Goal: Navigation & Orientation: Find specific page/section

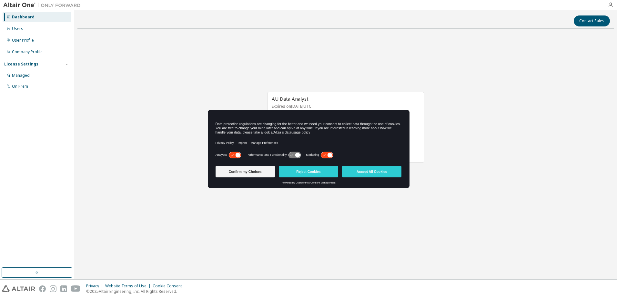
click at [242, 173] on button "Confirm my Choices" at bounding box center [245, 172] width 59 height 12
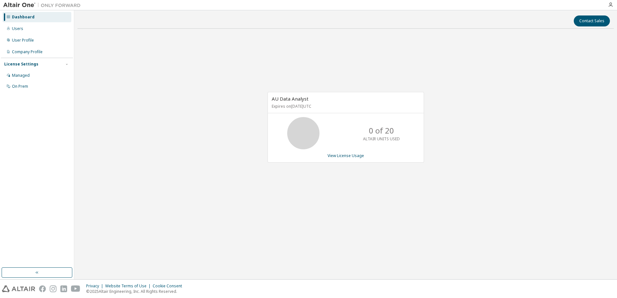
click at [15, 33] on div "Users" at bounding box center [37, 29] width 69 height 10
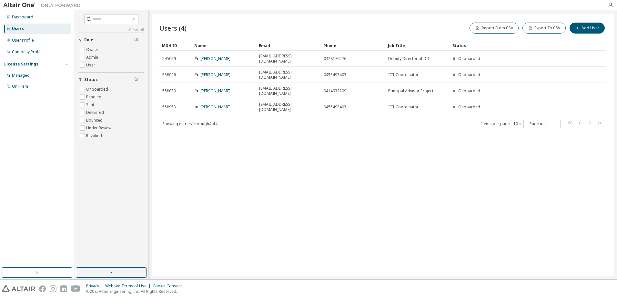
click at [42, 42] on div "User Profile" at bounding box center [37, 40] width 69 height 10
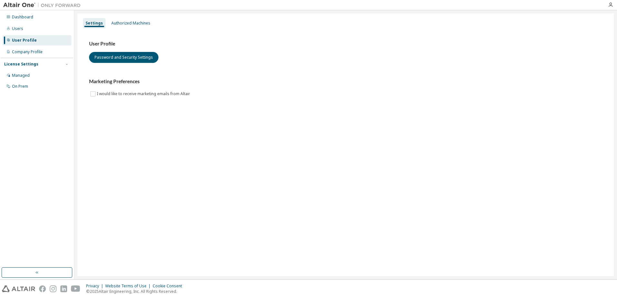
click at [36, 54] on div "Company Profile" at bounding box center [27, 51] width 31 height 5
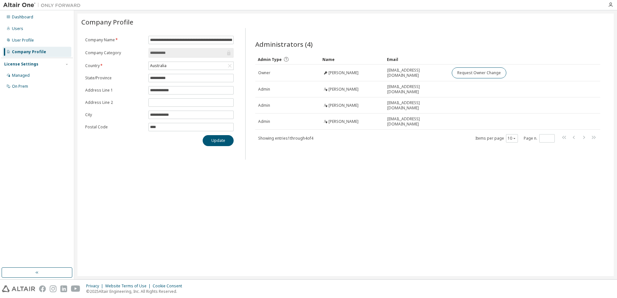
click at [458, 120] on td at bounding box center [514, 122] width 131 height 16
click at [31, 30] on div "Users" at bounding box center [37, 29] width 69 height 10
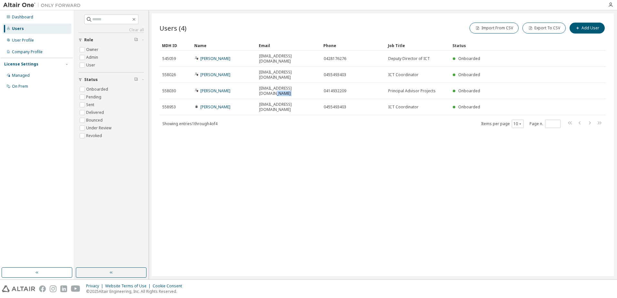
click at [320, 83] on tr "558030 [PERSON_NAME] [EMAIL_ADDRESS][DOMAIN_NAME] 0414932209 Principal Advisor …" at bounding box center [382, 91] width 447 height 16
click at [159, 77] on div "Users (4) Import From CSV Export To CSV Add User Clear Load Save Save As Field …" at bounding box center [383, 145] width 462 height 263
drag, startPoint x: 159, startPoint y: 77, endPoint x: 170, endPoint y: 77, distance: 11.0
click at [170, 88] on span "558030" at bounding box center [169, 90] width 14 height 5
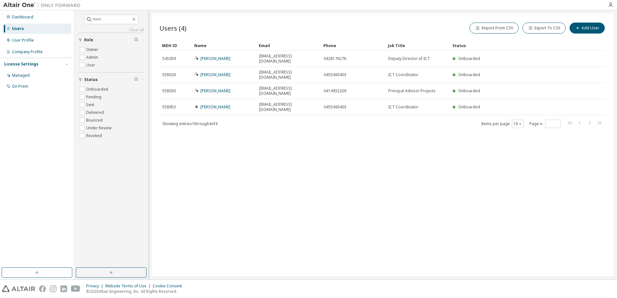
click at [19, 47] on div "Company Profile" at bounding box center [37, 52] width 69 height 10
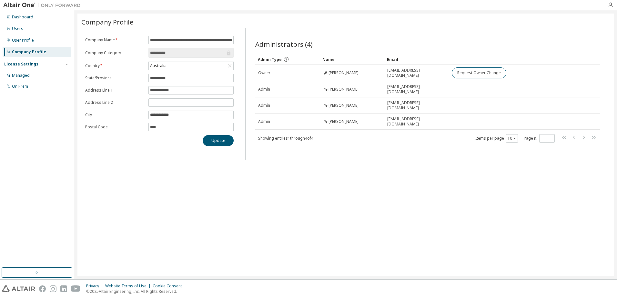
click at [22, 79] on div "Managed" at bounding box center [37, 75] width 69 height 10
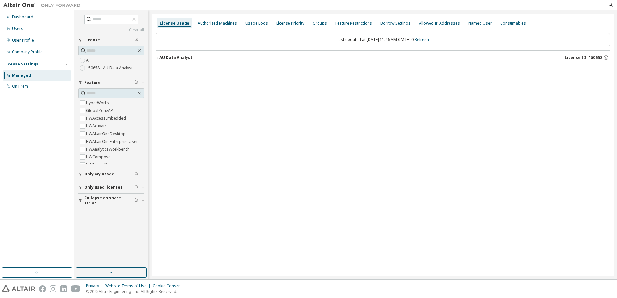
click at [20, 26] on div "Users" at bounding box center [17, 28] width 11 height 5
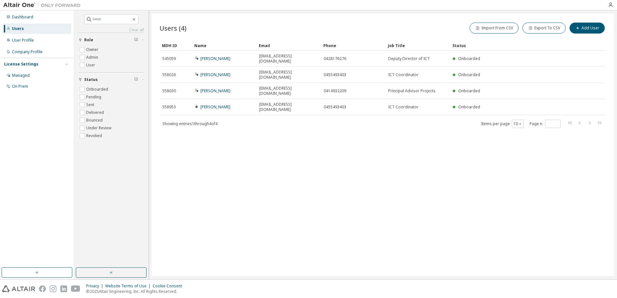
click at [32, 50] on div "Company Profile" at bounding box center [27, 51] width 31 height 5
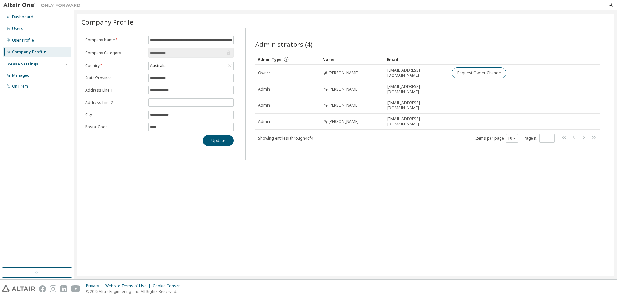
click at [26, 75] on div "Managed" at bounding box center [21, 75] width 18 height 5
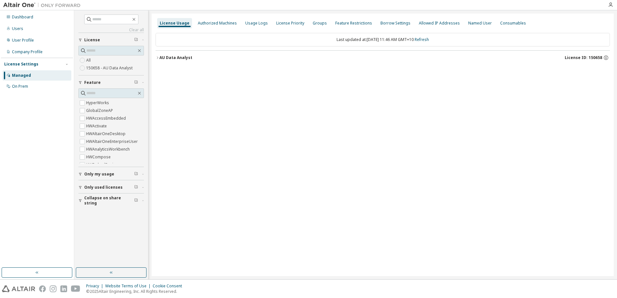
click at [112, 66] on label "150658 - AU Data Analyst" at bounding box center [110, 68] width 48 height 8
click at [157, 59] on icon "button" at bounding box center [158, 58] width 4 height 4
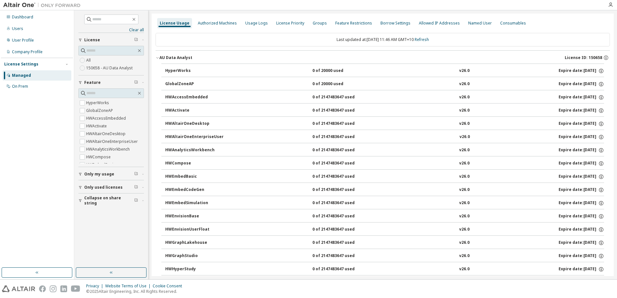
click at [34, 87] on div "On Prem" at bounding box center [37, 86] width 69 height 10
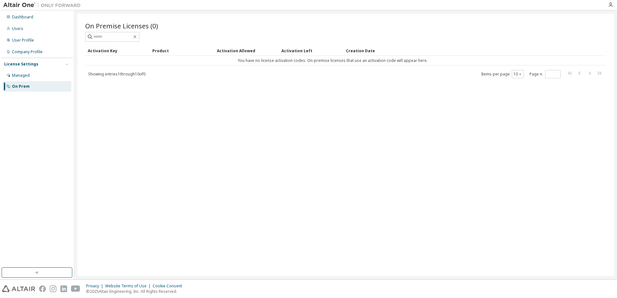
click at [27, 21] on div "Dashboard" at bounding box center [37, 17] width 69 height 10
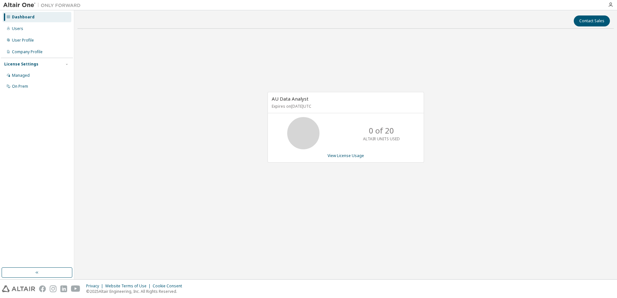
click at [26, 30] on div "Users" at bounding box center [37, 29] width 69 height 10
